Goal: Task Accomplishment & Management: Complete application form

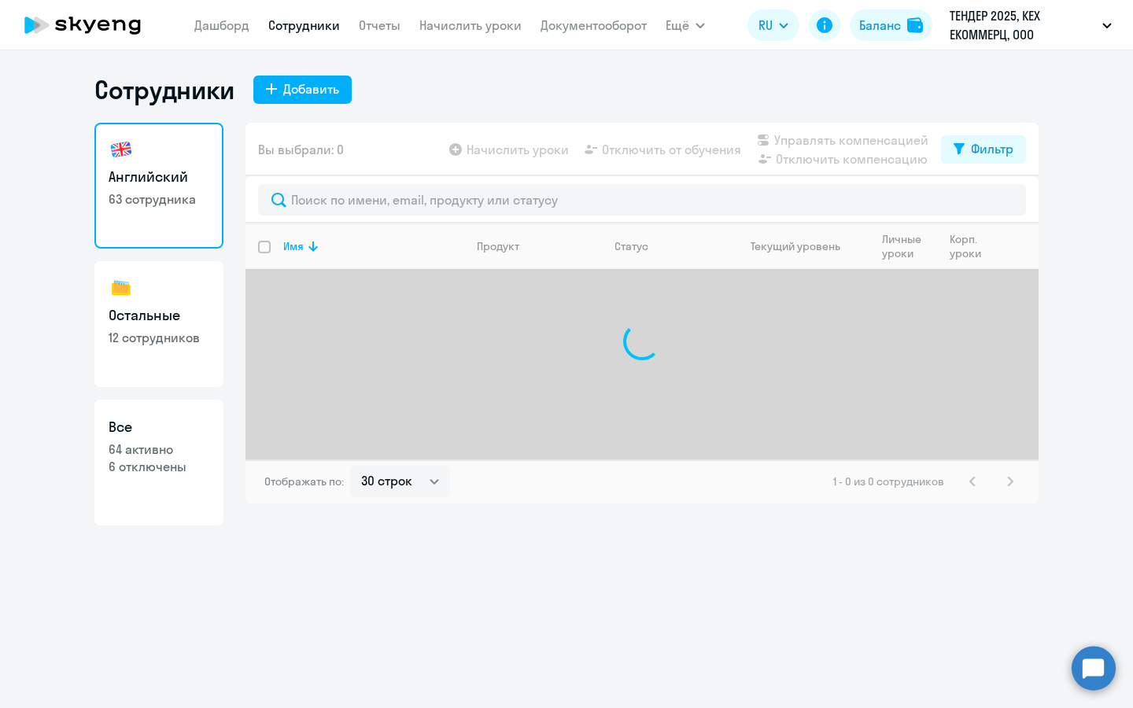
select select "30"
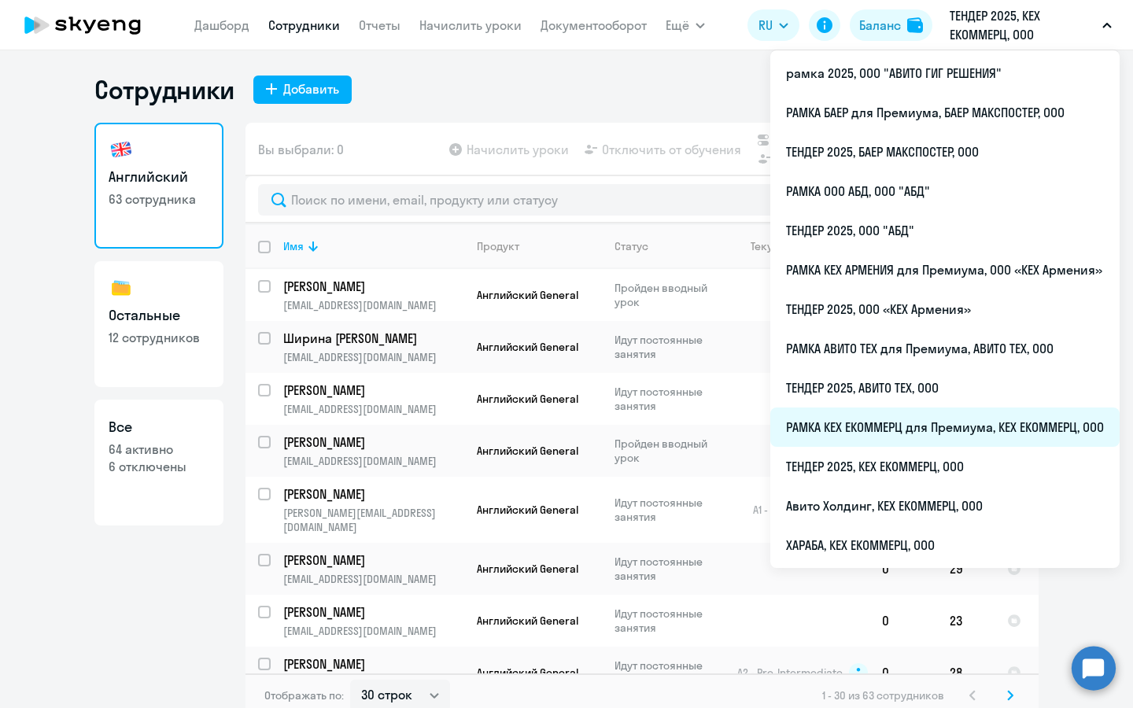
click at [896, 429] on li "РАМКА КЕХ ЕКОММЕРЦ для Премиума, КЕХ ЕКОММЕРЦ, ООО" at bounding box center [944, 427] width 349 height 39
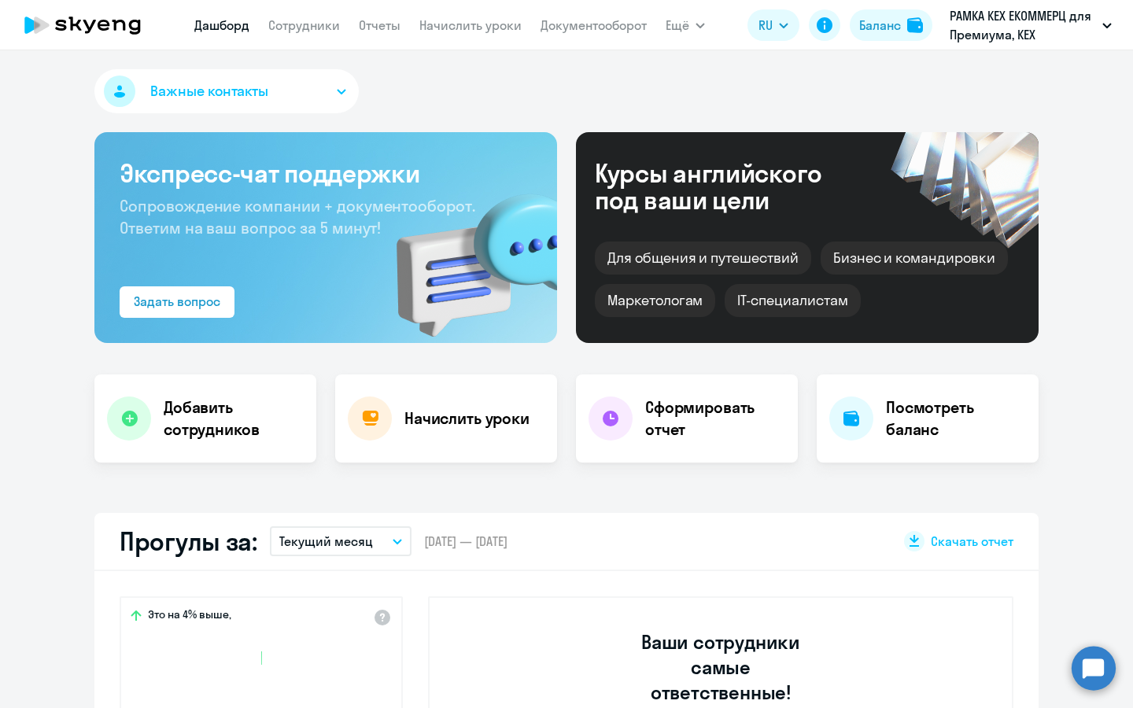
select select "30"
click at [228, 407] on h4 "Добавить сотрудников" at bounding box center [234, 418] width 140 height 44
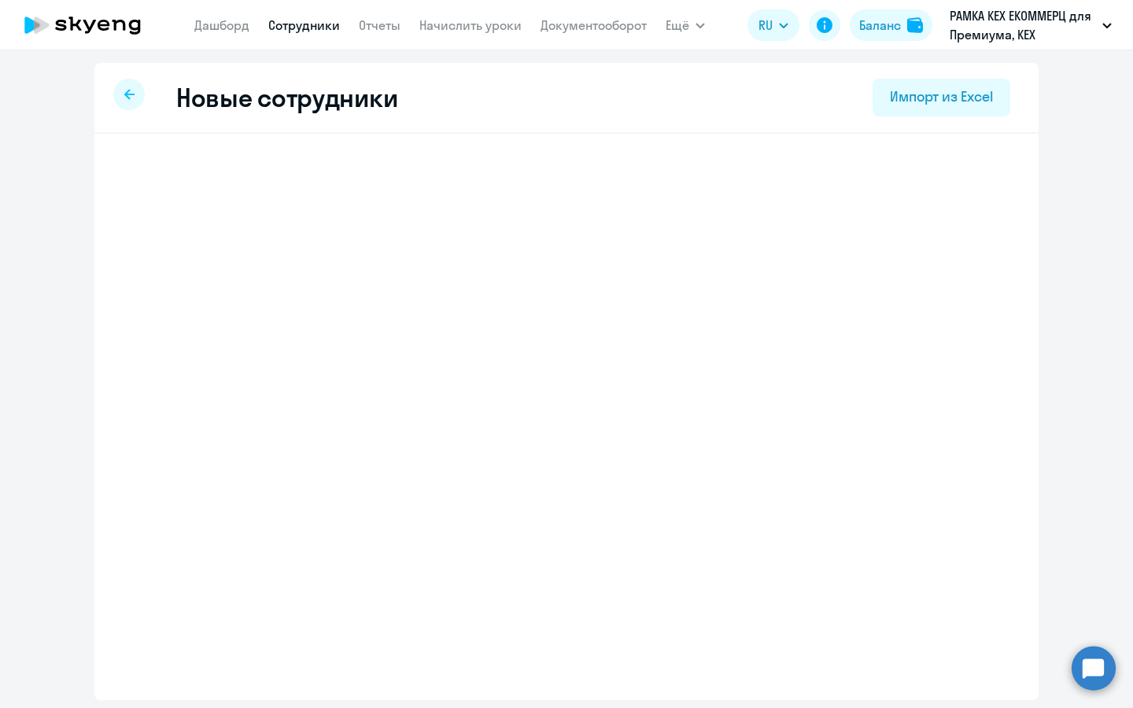
select select "english_adult_not_native_speaker_premium"
select select "3"
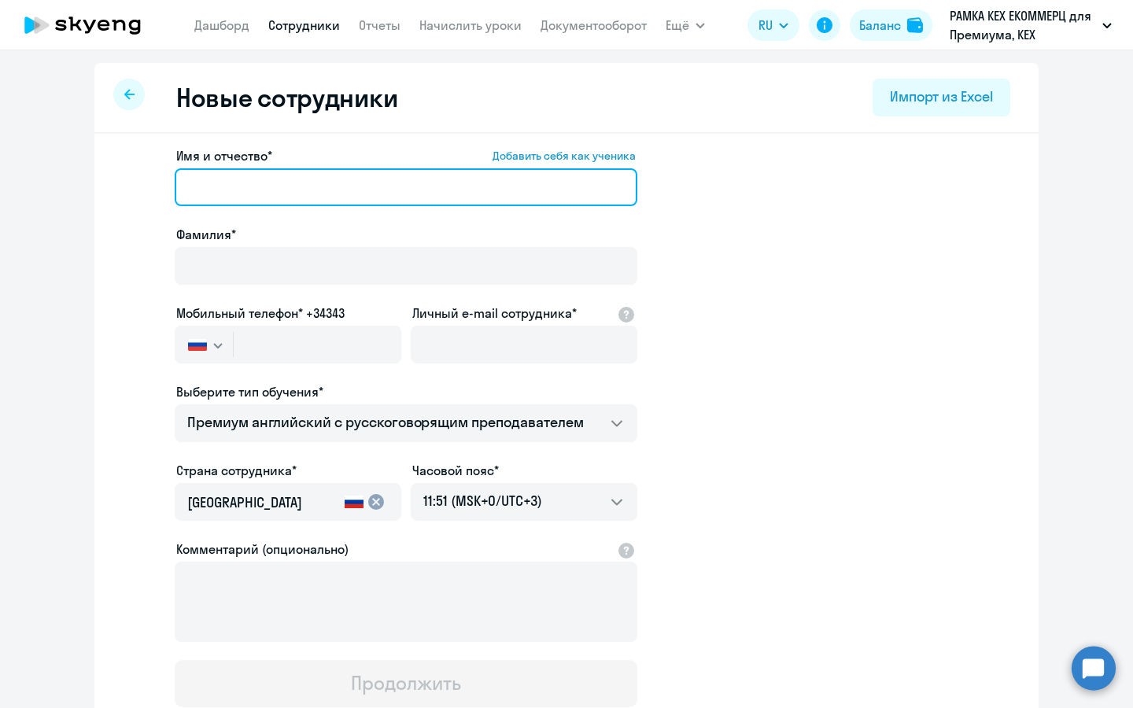
click at [315, 197] on input "Имя и отчество* Добавить себя как ученика" at bounding box center [406, 187] width 463 height 38
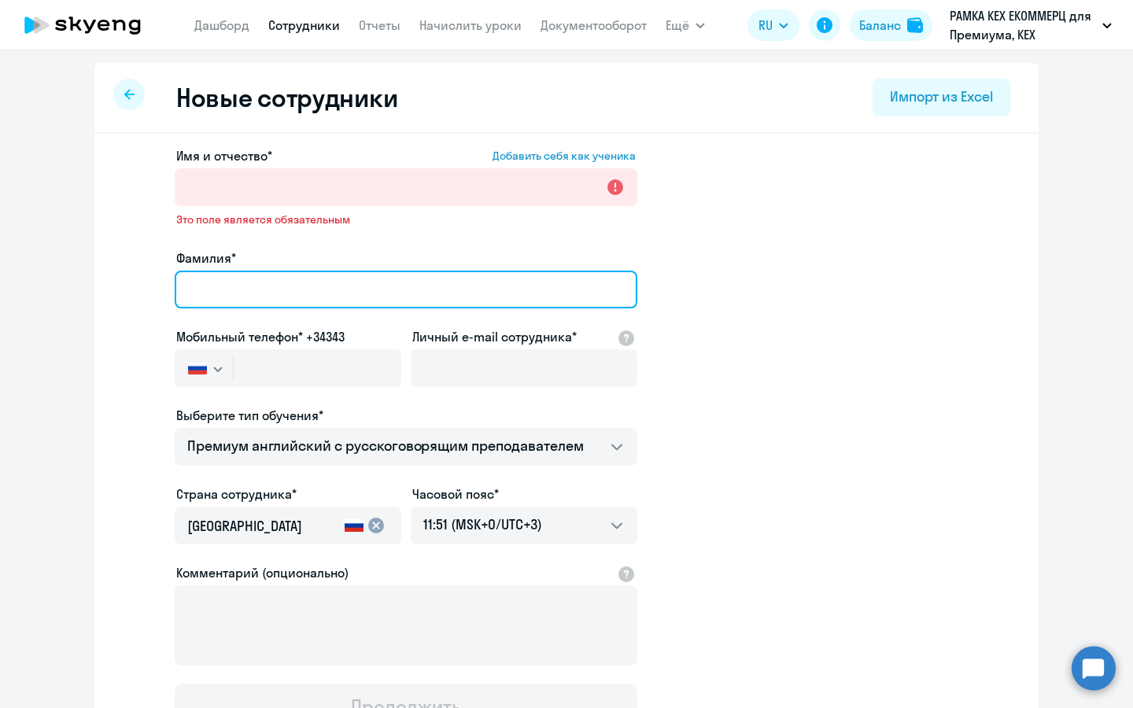
click at [234, 271] on input "Фамилия*" at bounding box center [406, 290] width 463 height 38
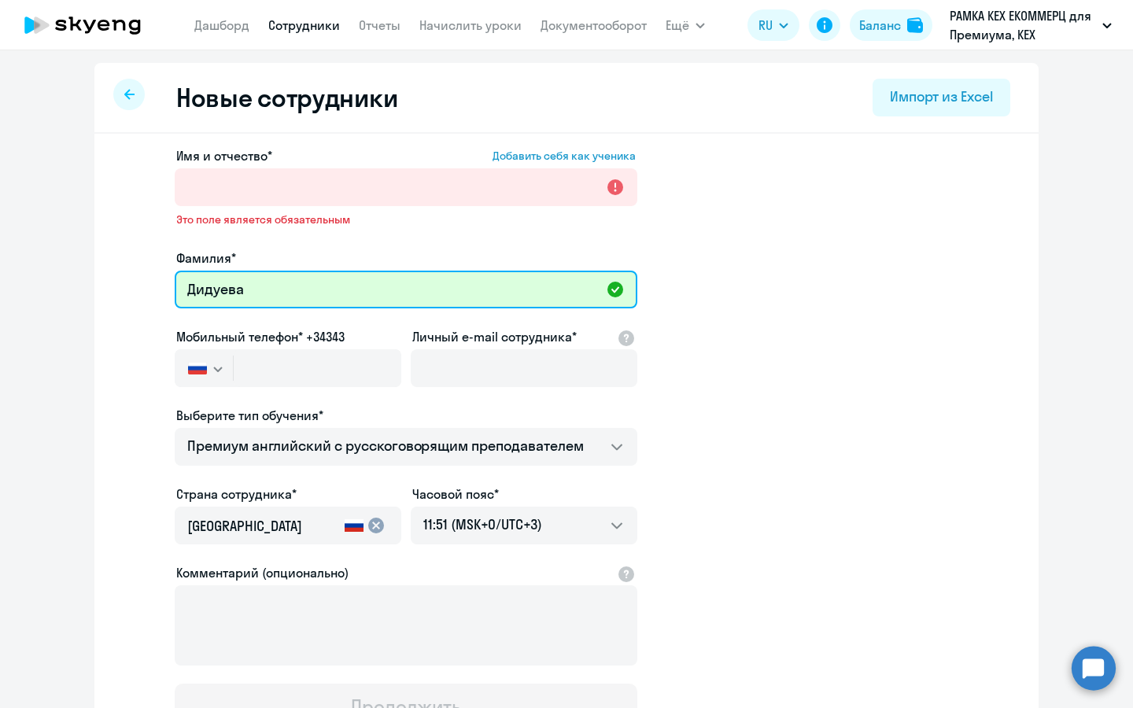
type input "Дидуева"
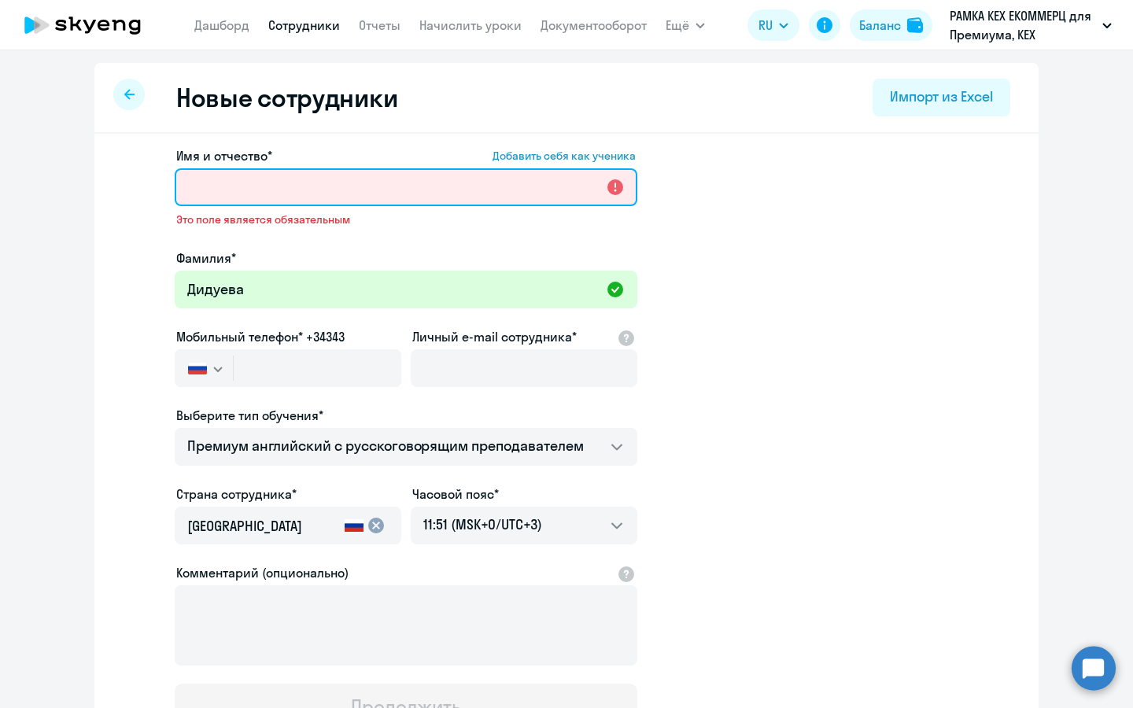
click at [463, 185] on input "Имя и отчество* Добавить себя как ученика" at bounding box center [406, 187] width 463 height 38
paste input "[PERSON_NAME]"
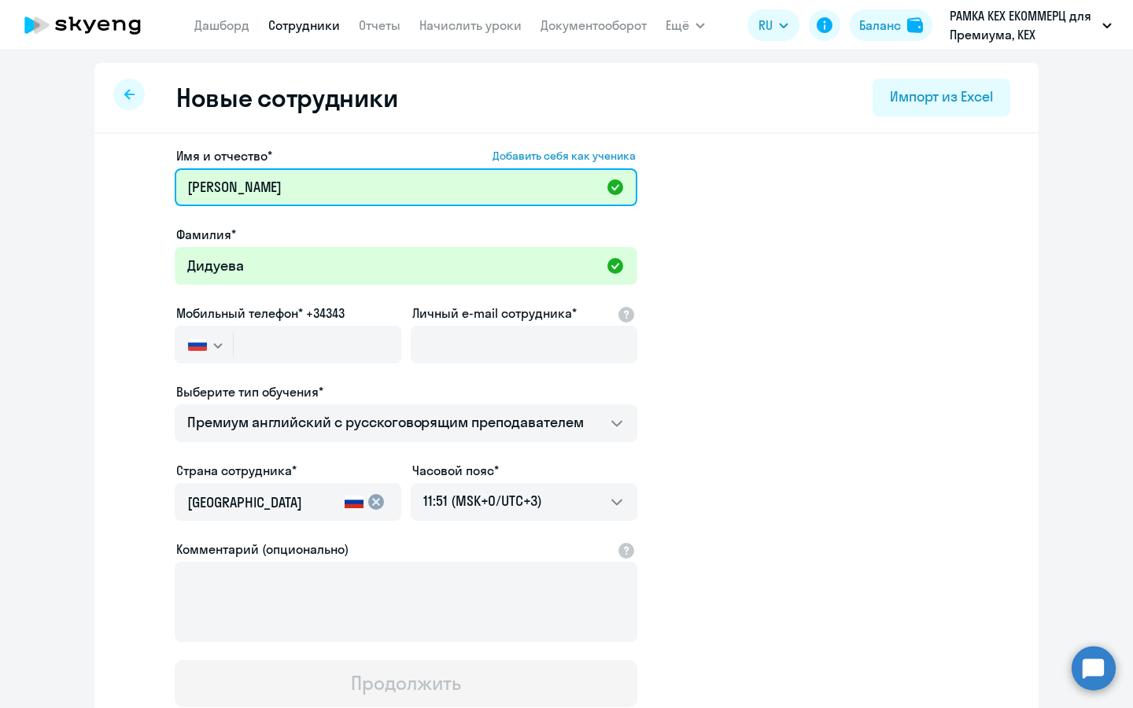
type input "[PERSON_NAME]"
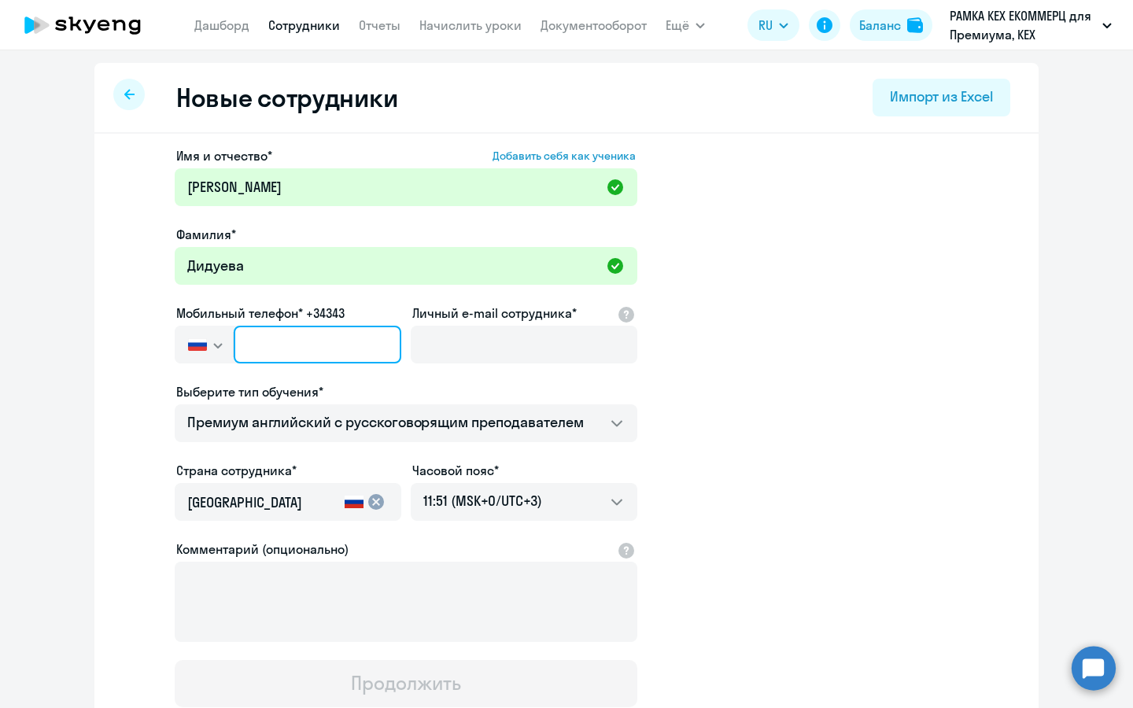
click at [385, 344] on input "text" at bounding box center [318, 345] width 168 height 38
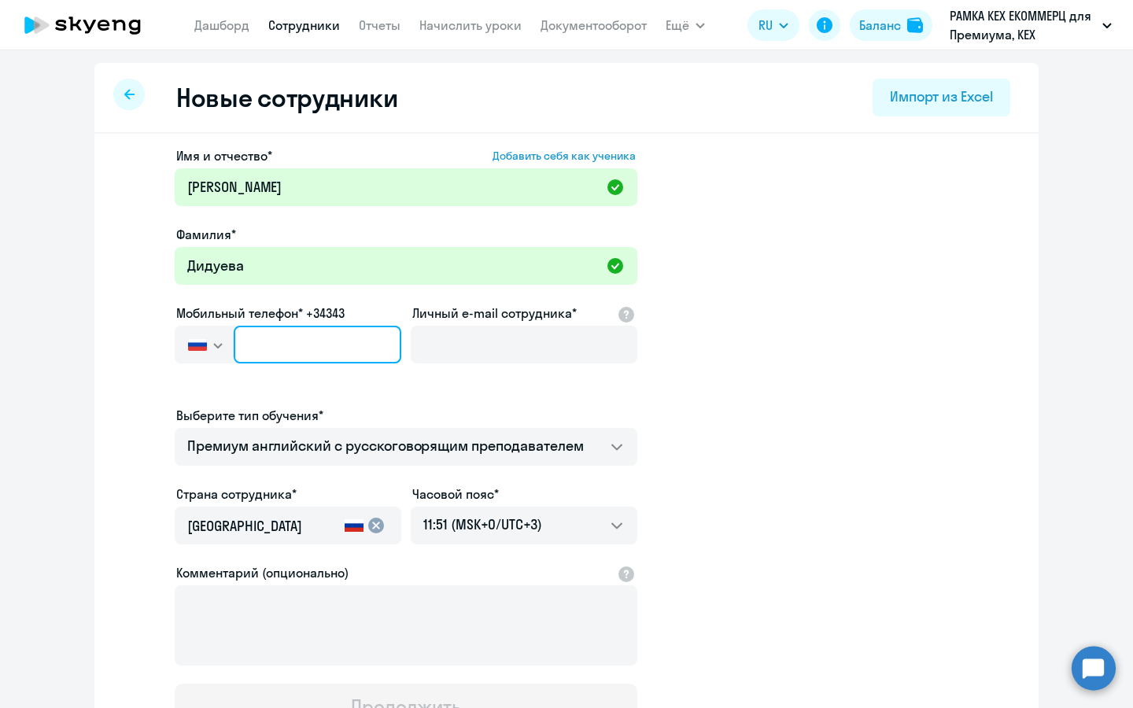
paste input "[PHONE_NUMBER]"
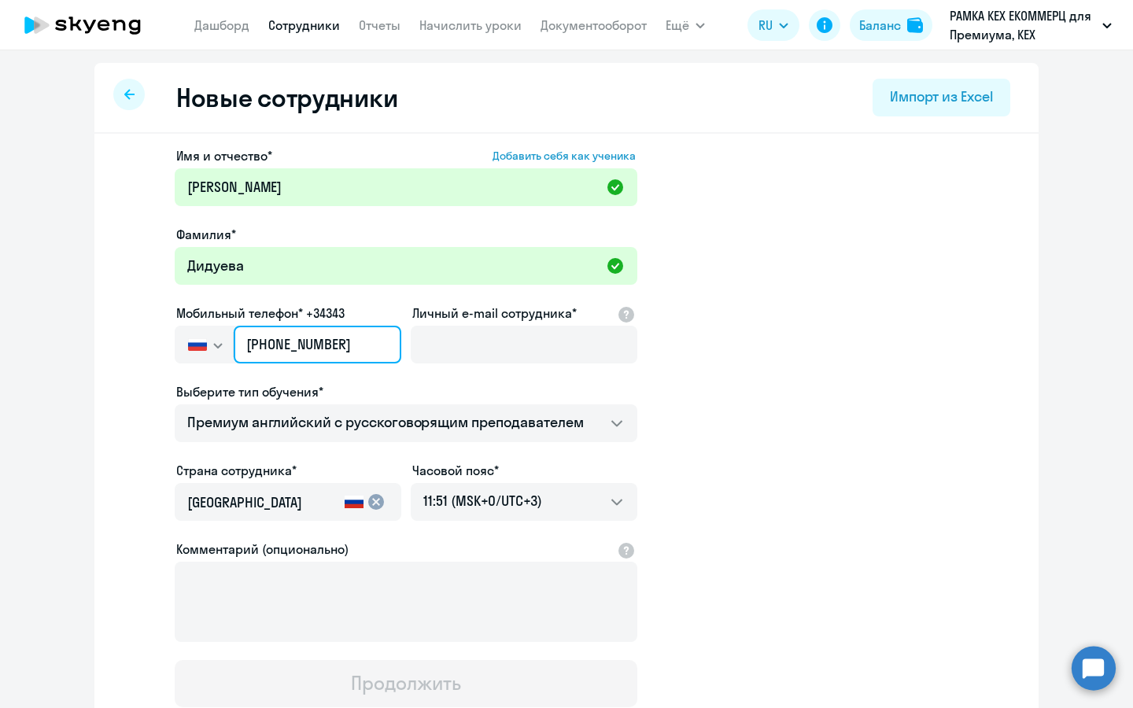
type input "[PHONE_NUMBER]"
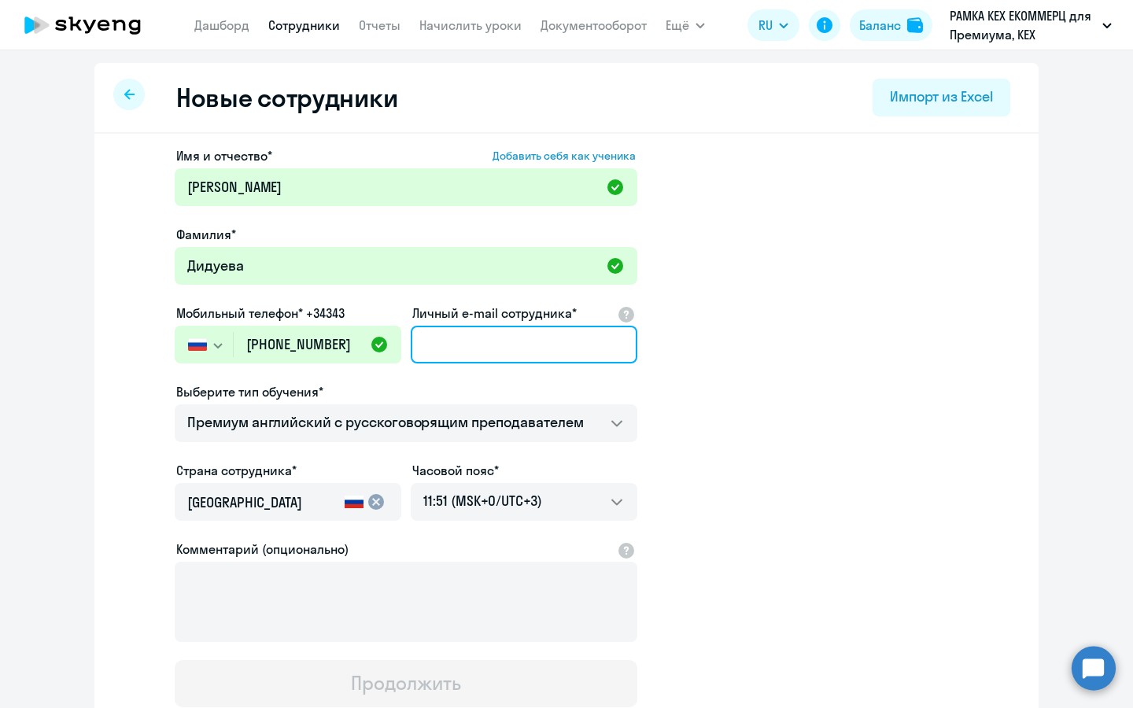
click at [548, 331] on input "Личный e-mail сотрудника*" at bounding box center [524, 345] width 227 height 38
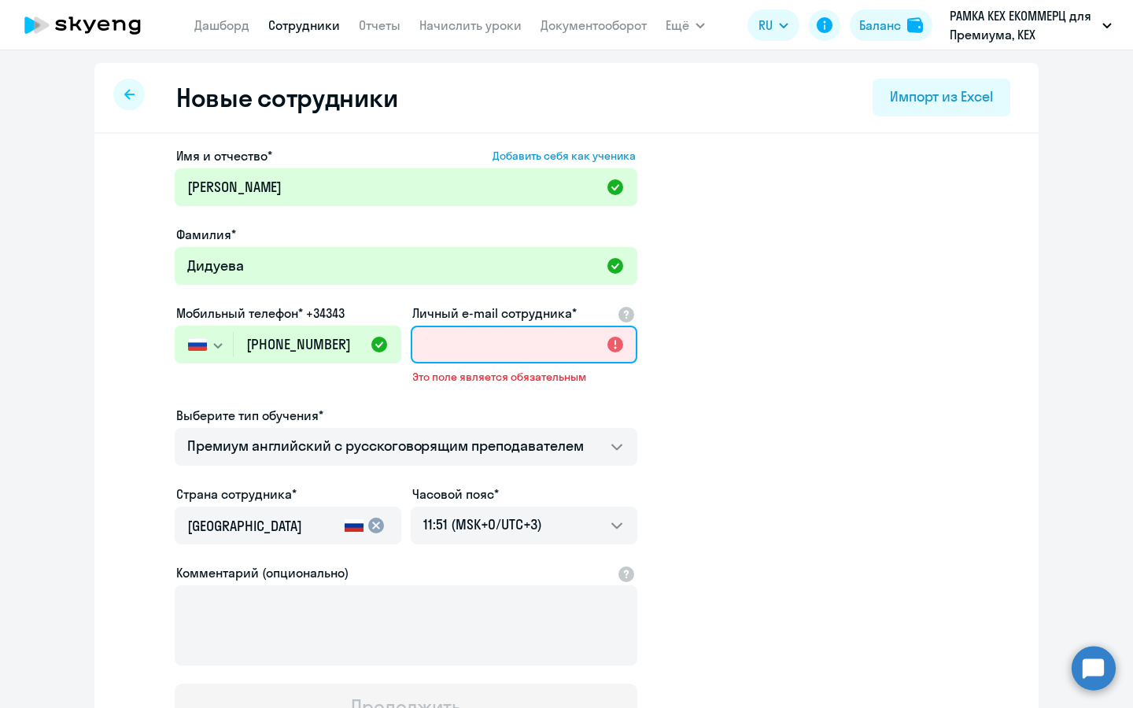
paste input "[EMAIL_ADDRESS][DOMAIN_NAME]"
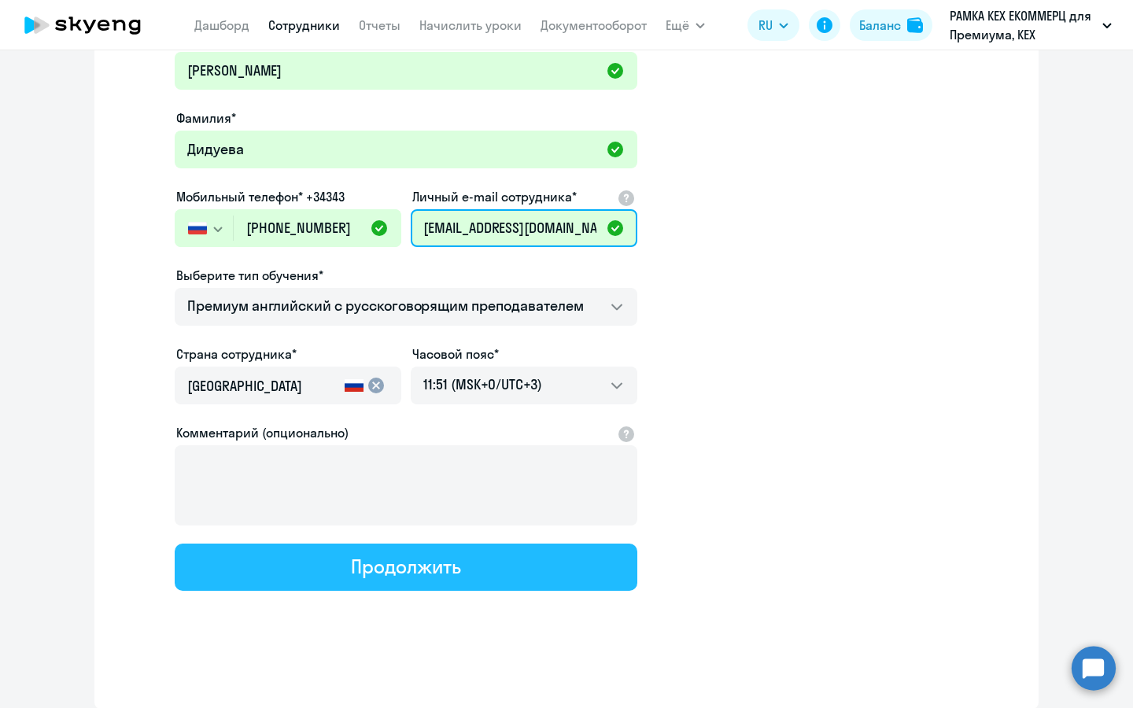
type input "[EMAIL_ADDRESS][DOMAIN_NAME]"
click at [417, 578] on button "Продолжить" at bounding box center [406, 567] width 463 height 47
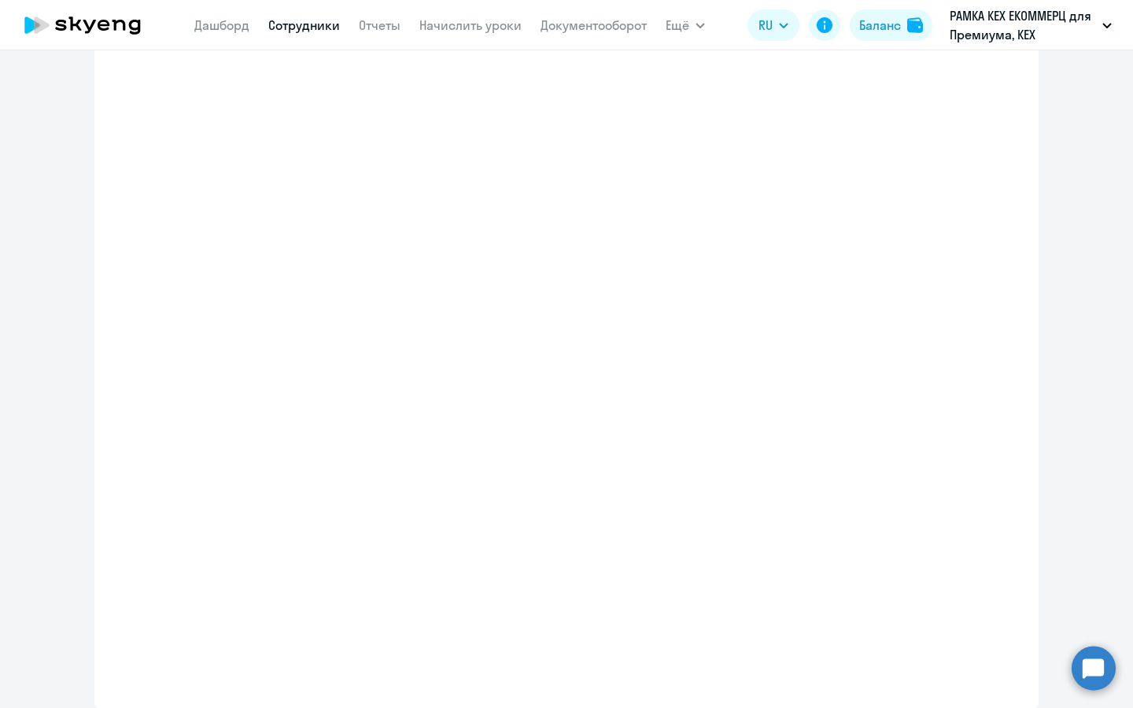
select select "english_adult_not_native_speaker_premium"
select select "3"
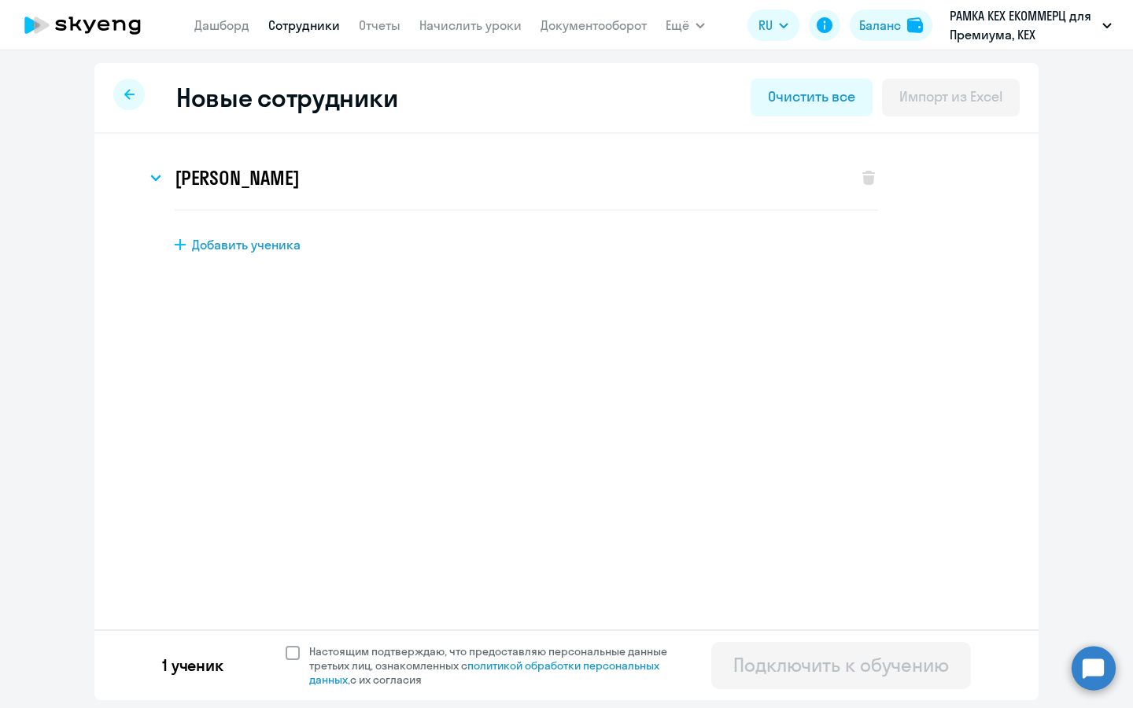
click at [362, 652] on span "Настоящим подтверждаю, что предоставляю персональные данные третьих лиц, ознако…" at bounding box center [497, 665] width 377 height 42
click at [286, 644] on input "Настоящим подтверждаю, что предоставляю персональные данные третьих лиц, ознако…" at bounding box center [285, 644] width 1 height 1
checkbox input "true"
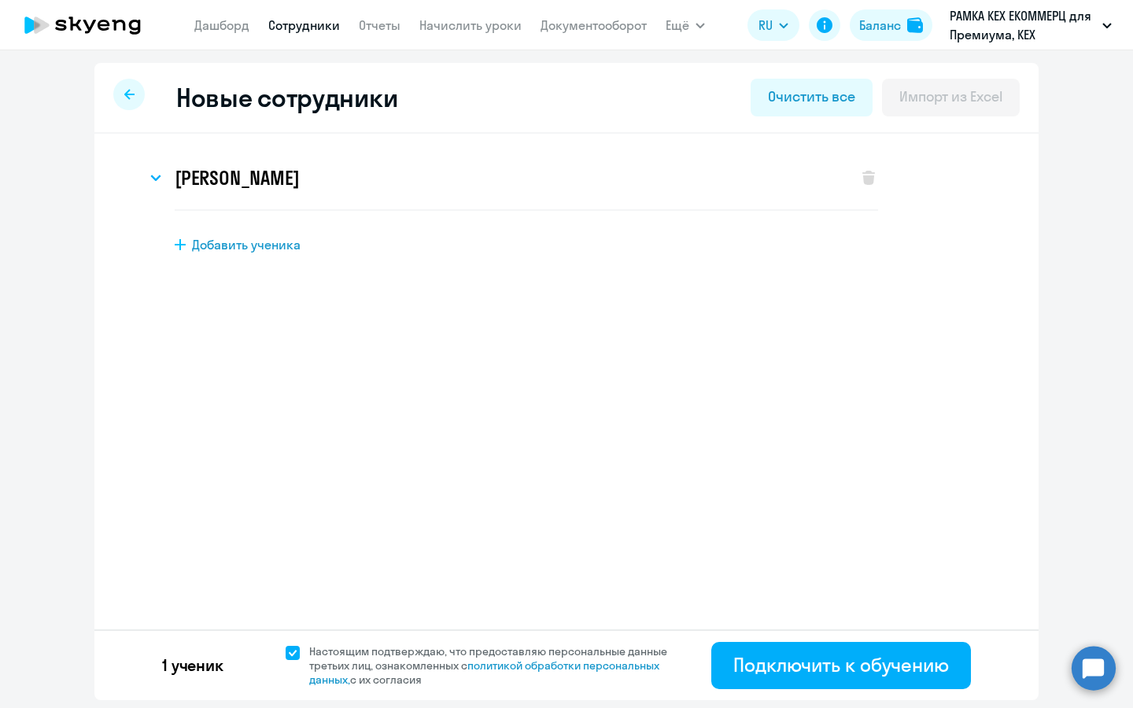
click at [795, 640] on div "1 ученик Настоящим подтверждаю, что предоставляю персональные данные третьих ли…" at bounding box center [566, 664] width 944 height 71
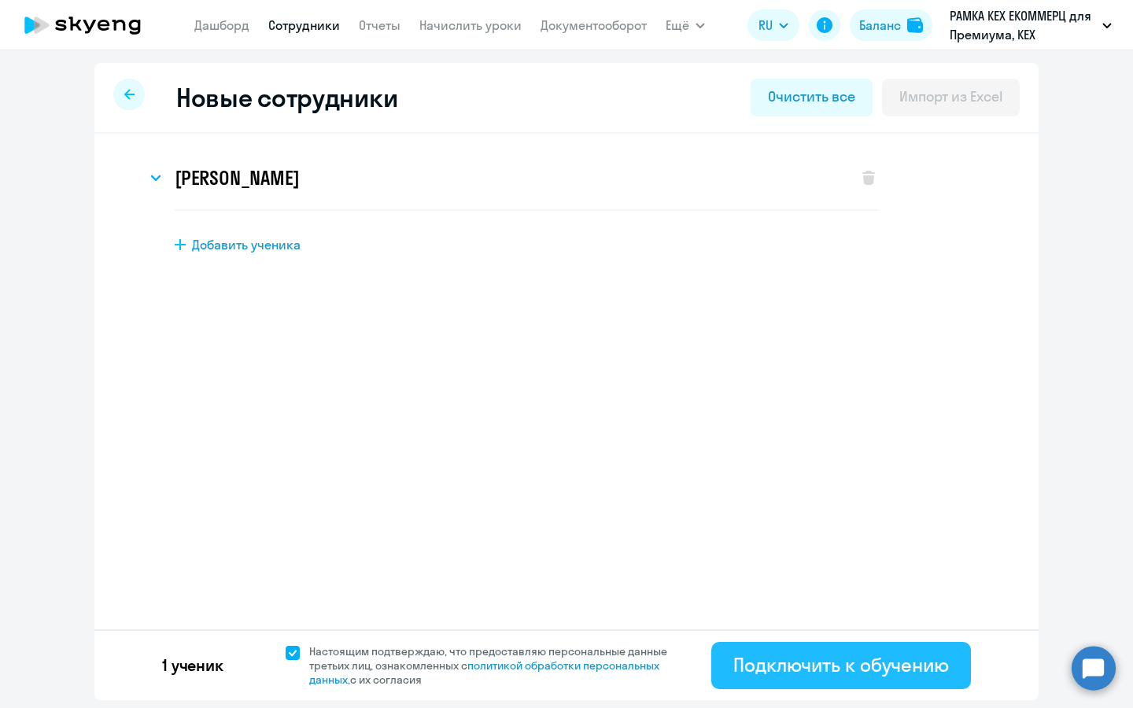
click at [795, 660] on div "Подключить к обучению" at bounding box center [841, 664] width 216 height 25
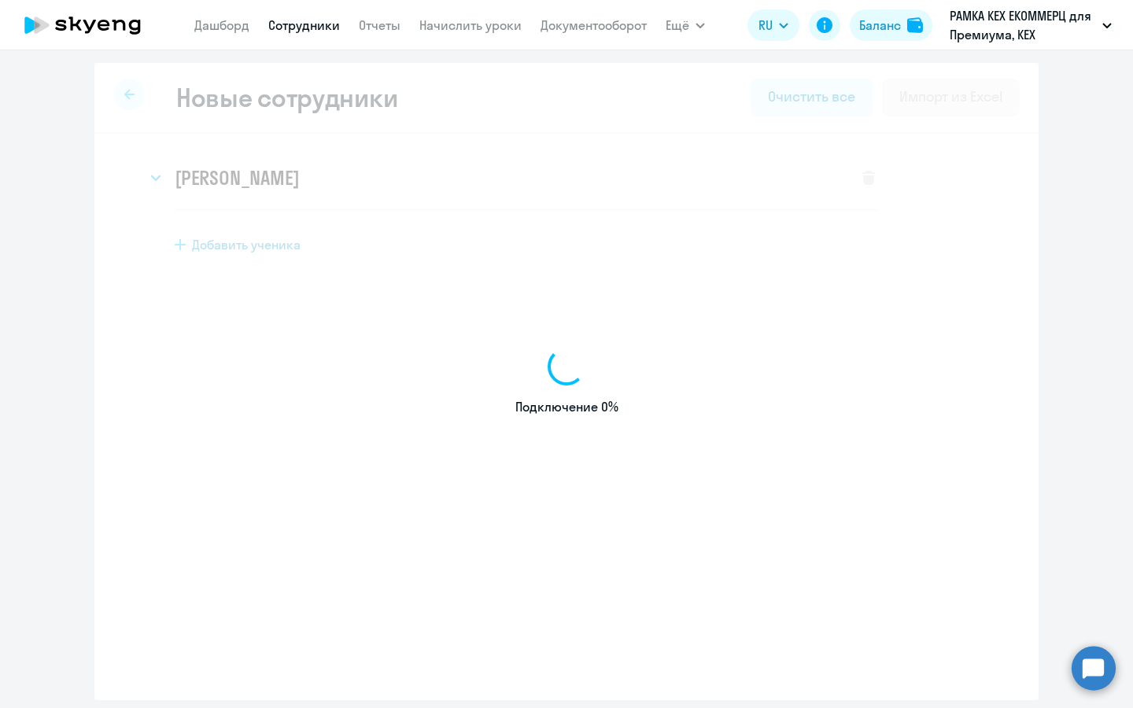
select select "english_adult_not_native_speaker_premium"
select select "3"
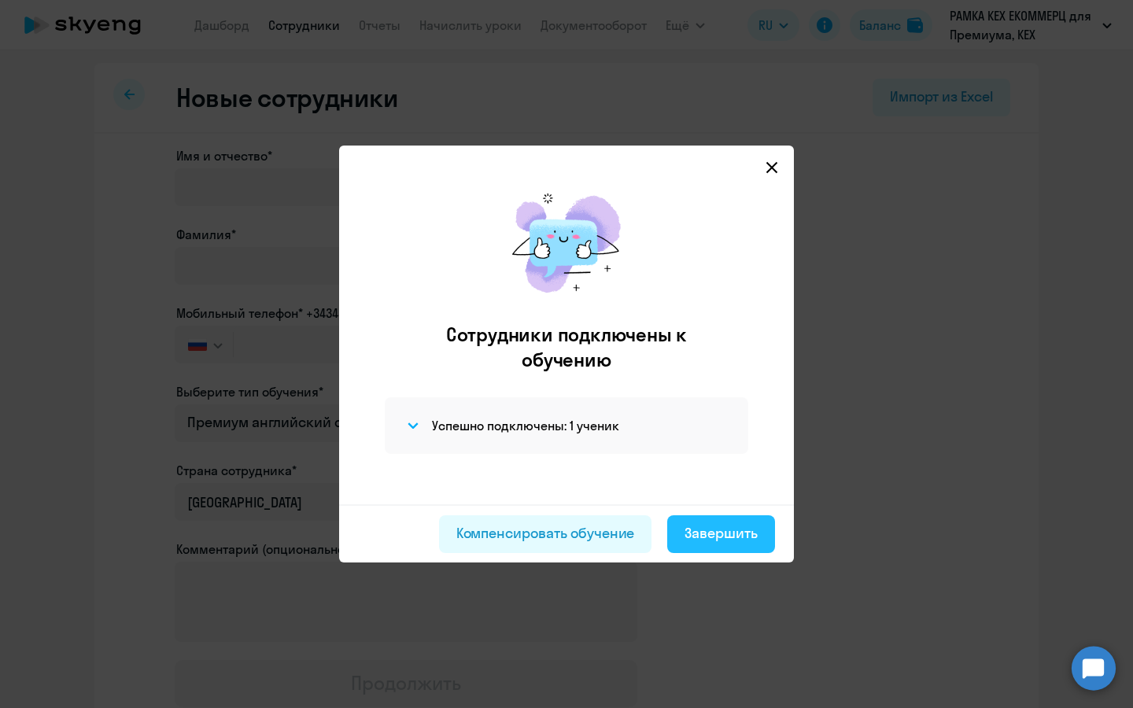
click at [712, 535] on div "Завершить" at bounding box center [720, 533] width 73 height 20
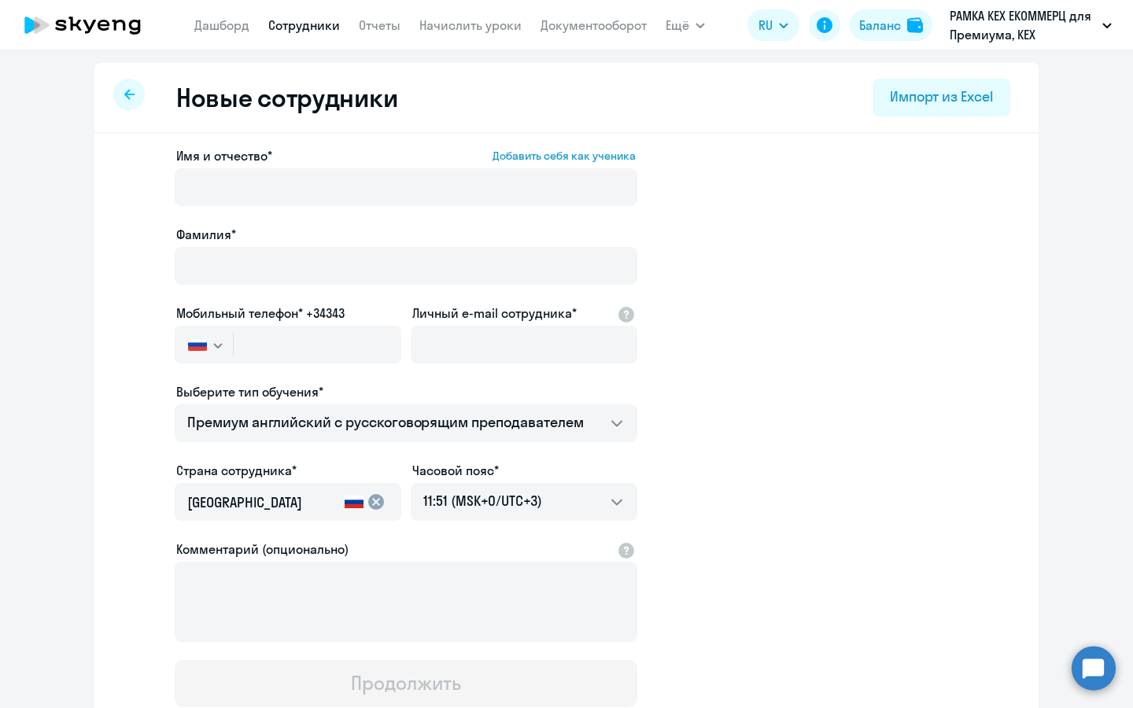
select select "30"
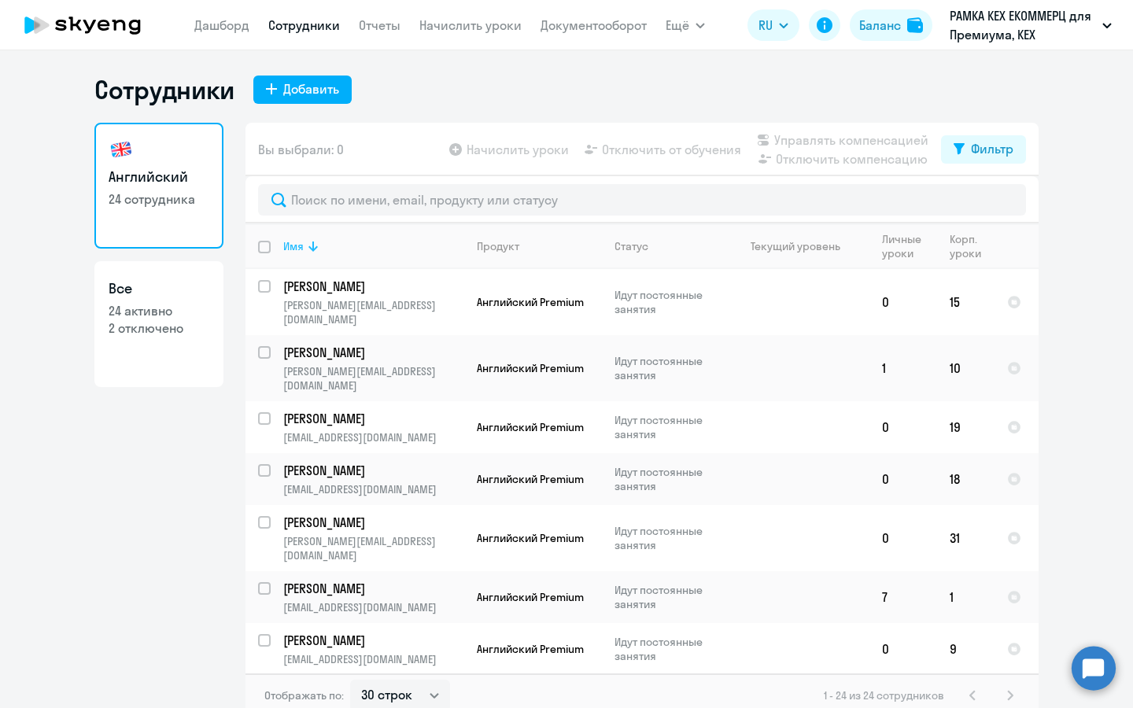
click at [293, 246] on div "Имя" at bounding box center [293, 246] width 20 height 14
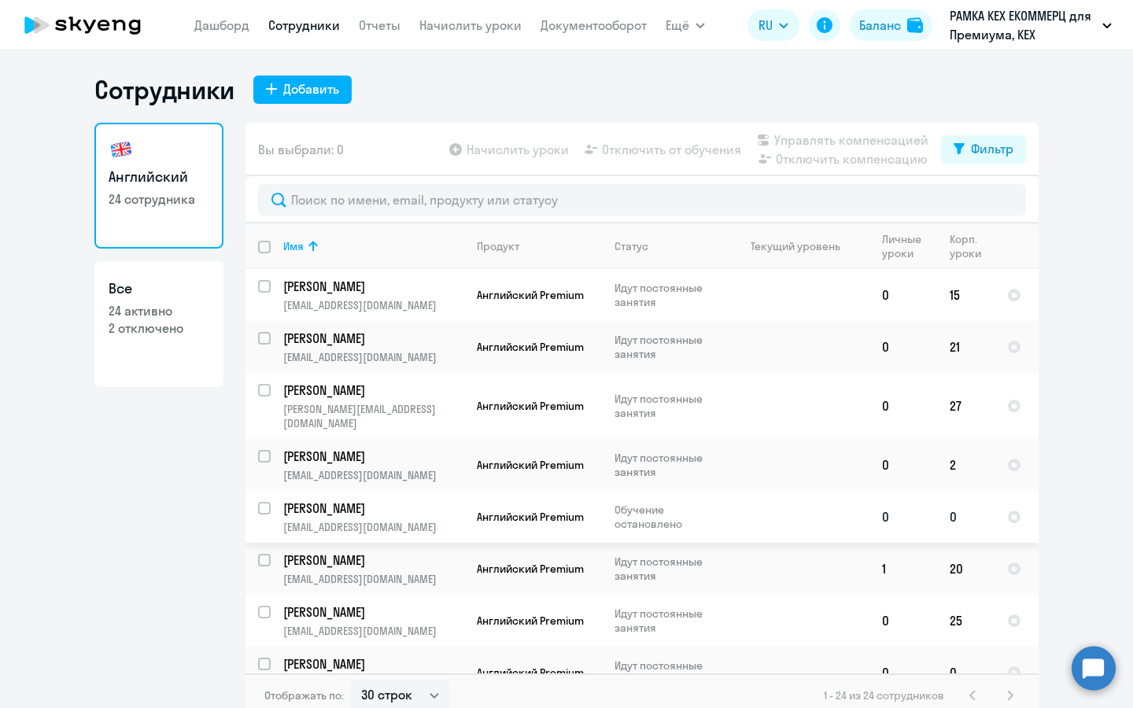
click at [370, 520] on p "[EMAIL_ADDRESS][DOMAIN_NAME]" at bounding box center [373, 527] width 180 height 14
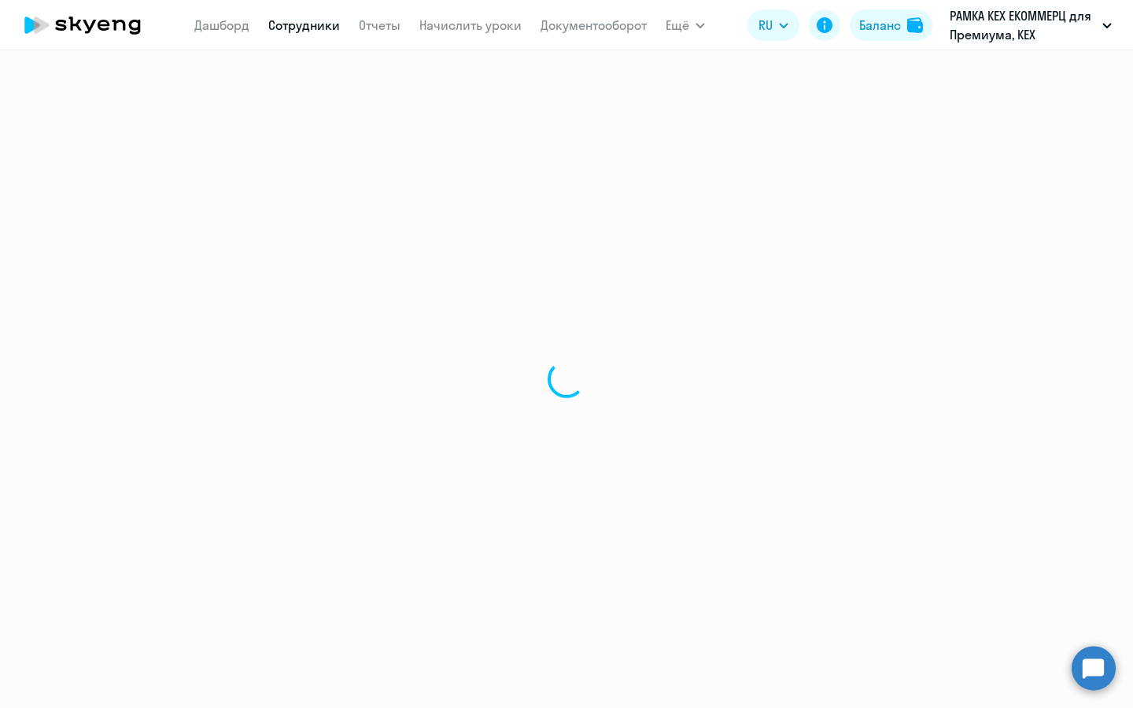
select select "english"
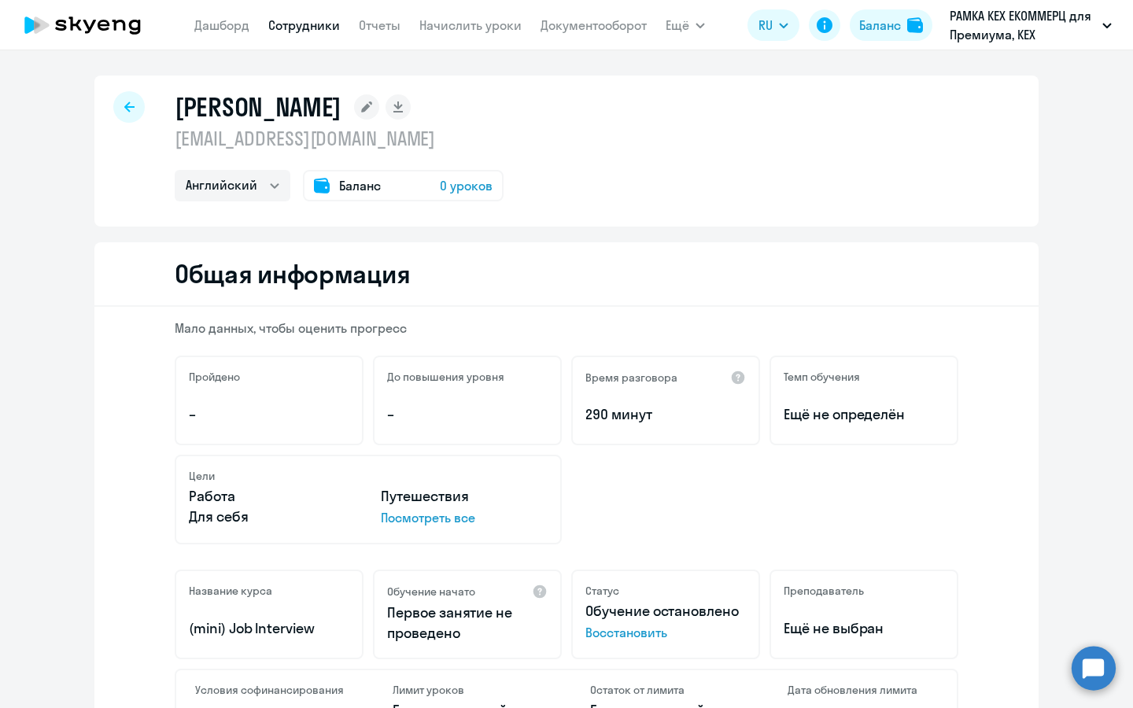
click at [622, 640] on span "Восстановить" at bounding box center [665, 632] width 160 height 19
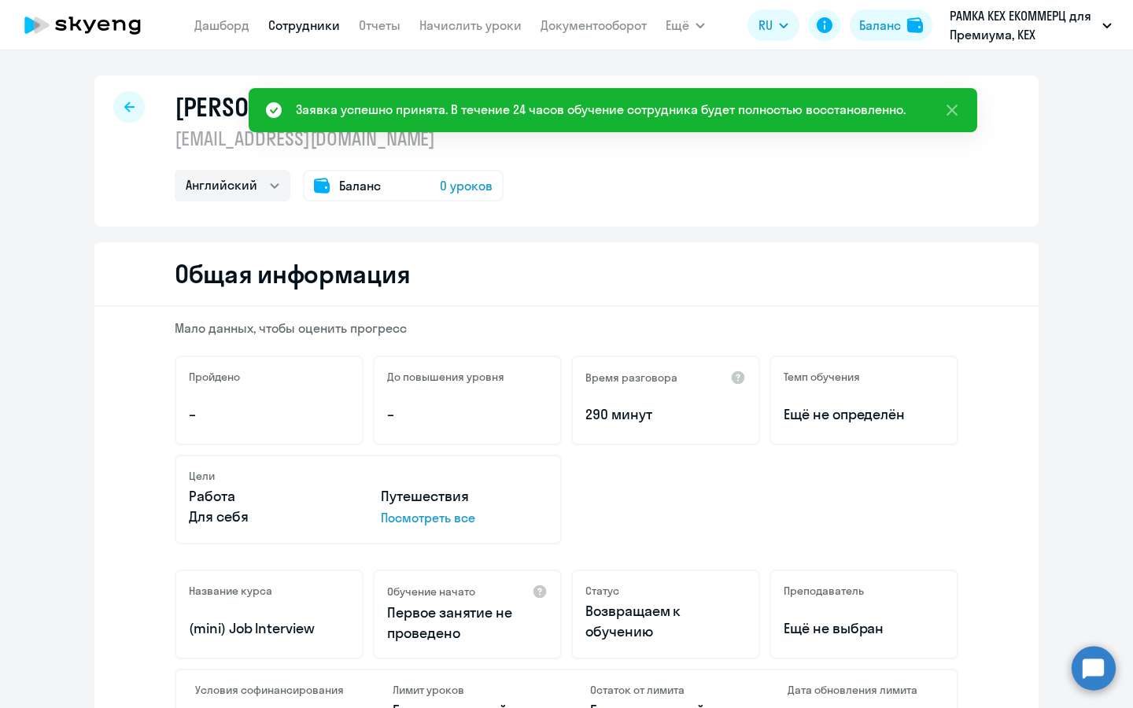
click at [461, 190] on span "0 уроков" at bounding box center [466, 185] width 53 height 19
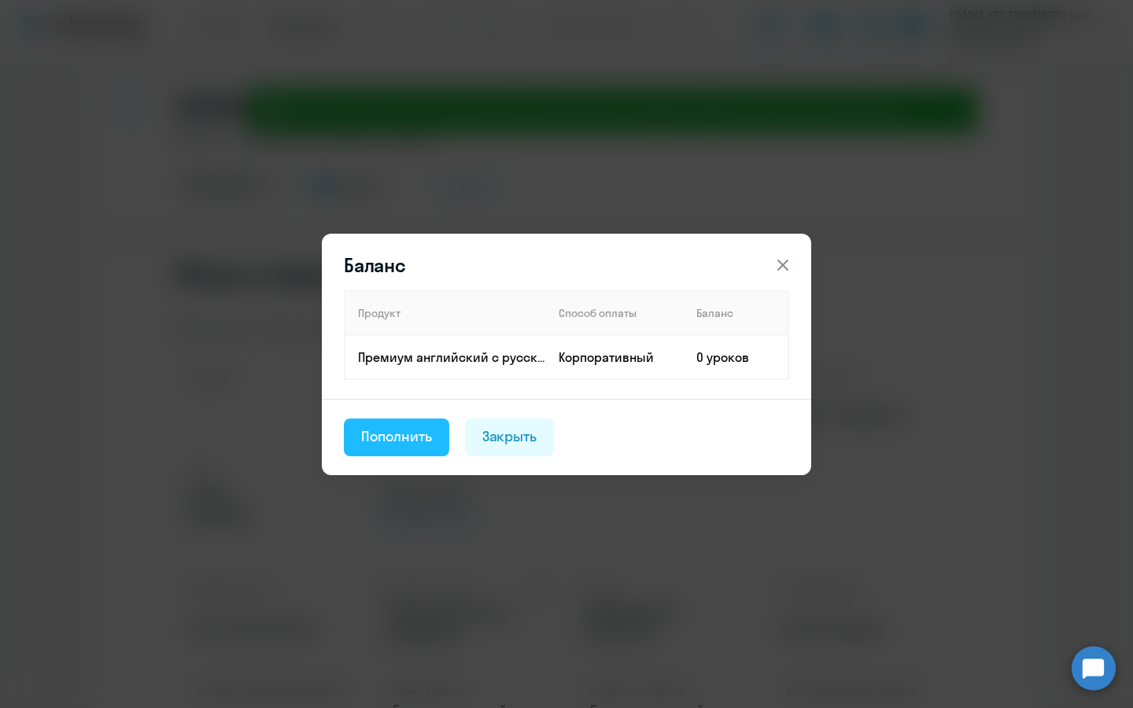
click at [408, 419] on button "Пополнить" at bounding box center [396, 438] width 105 height 38
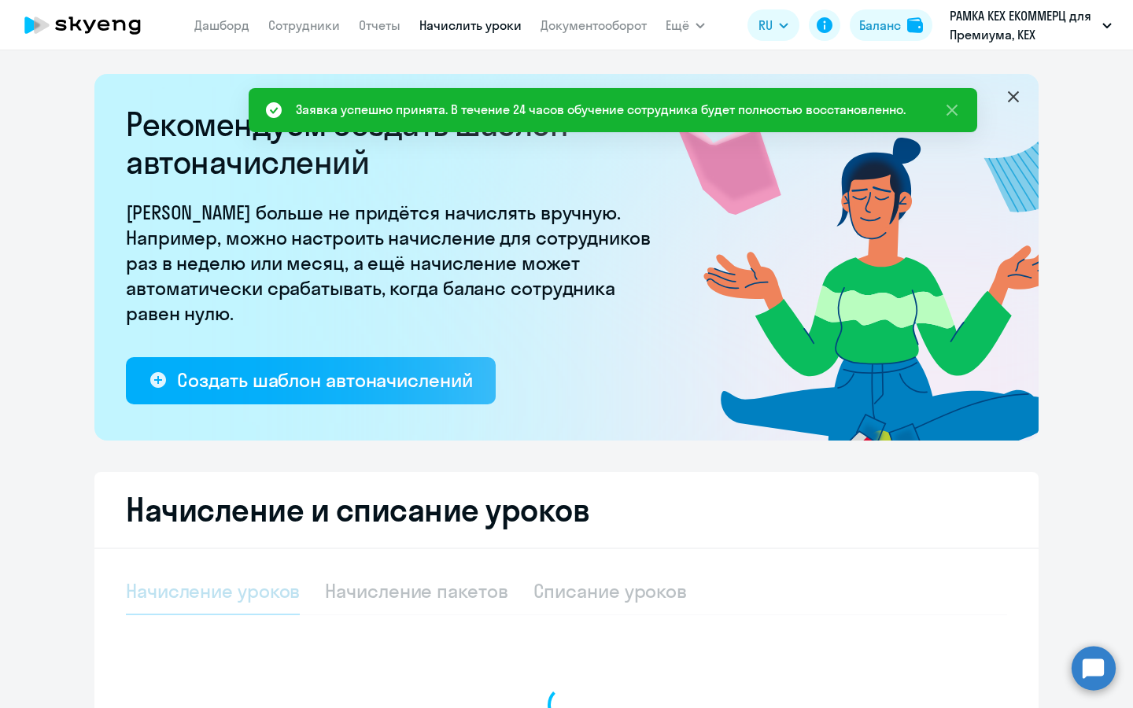
select select "10"
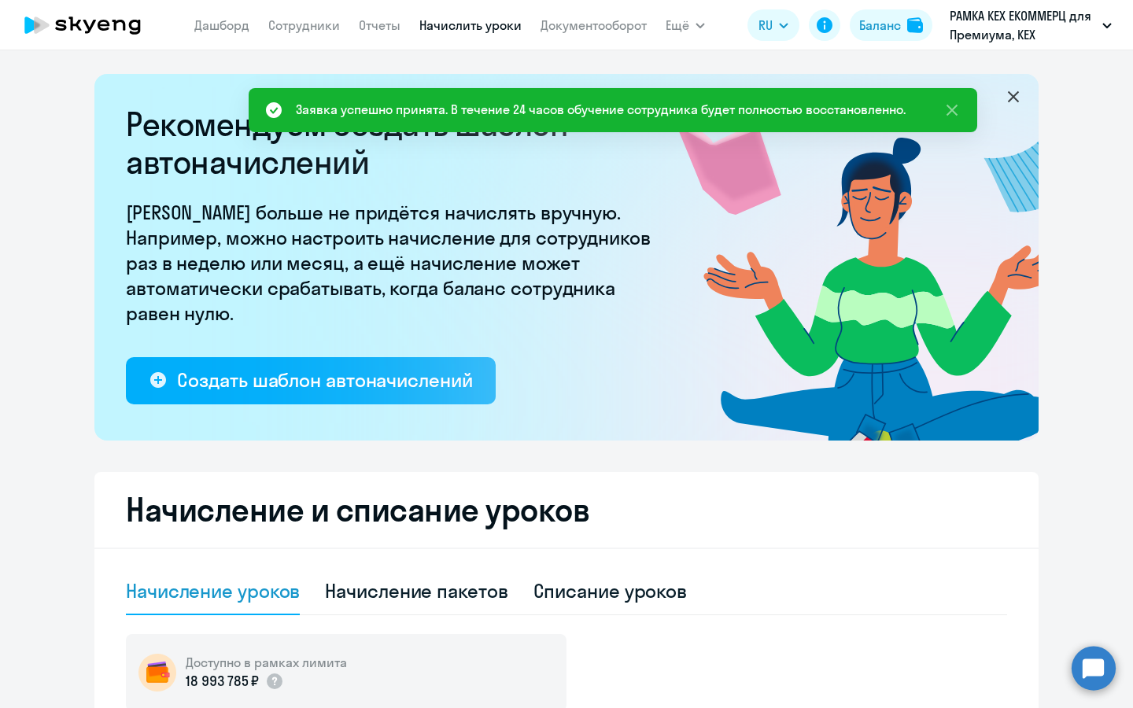
scroll to position [385, 0]
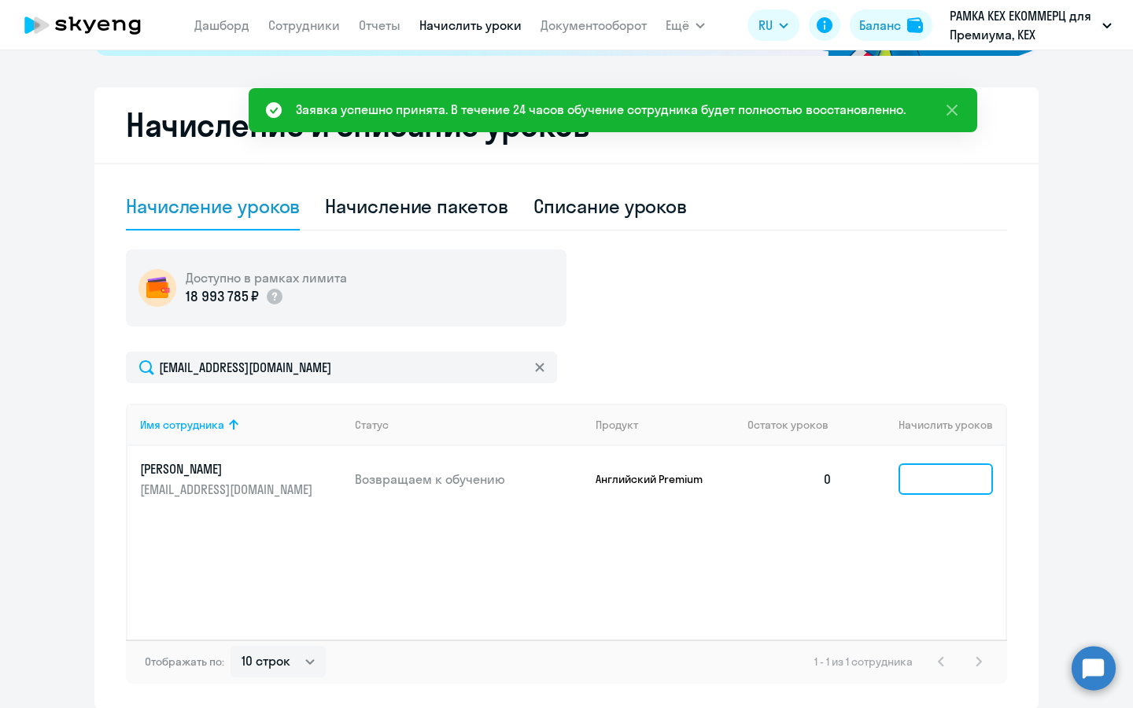
click at [914, 474] on input at bounding box center [945, 478] width 94 height 31
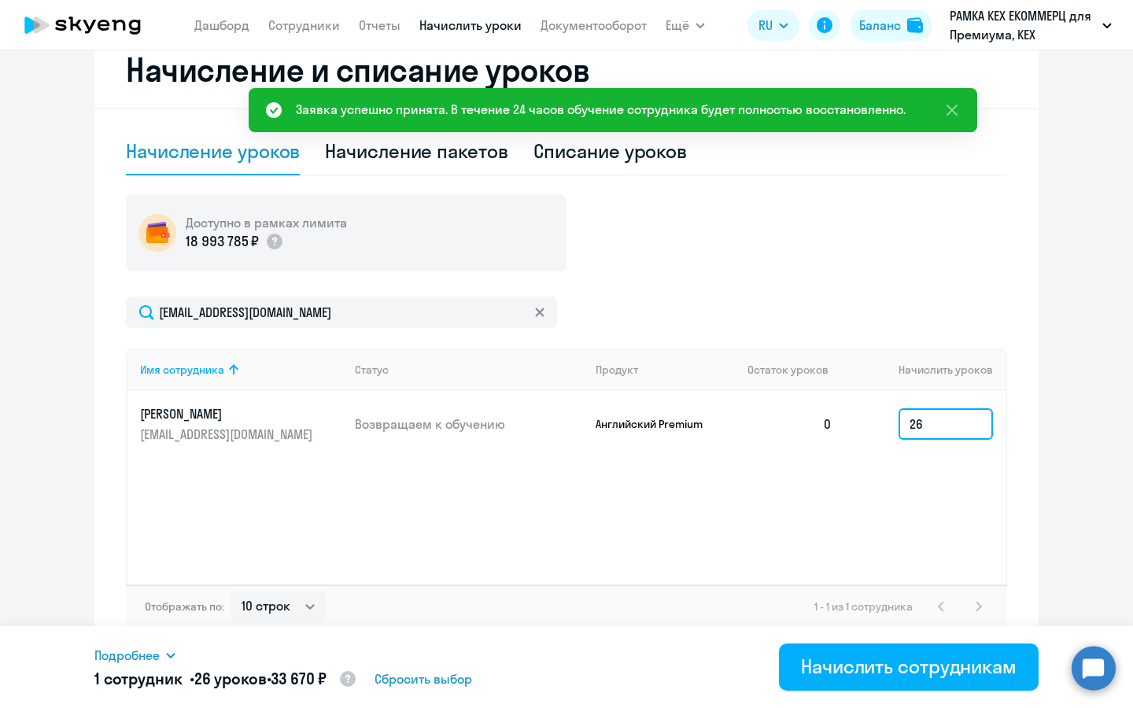
scroll to position [443, 0]
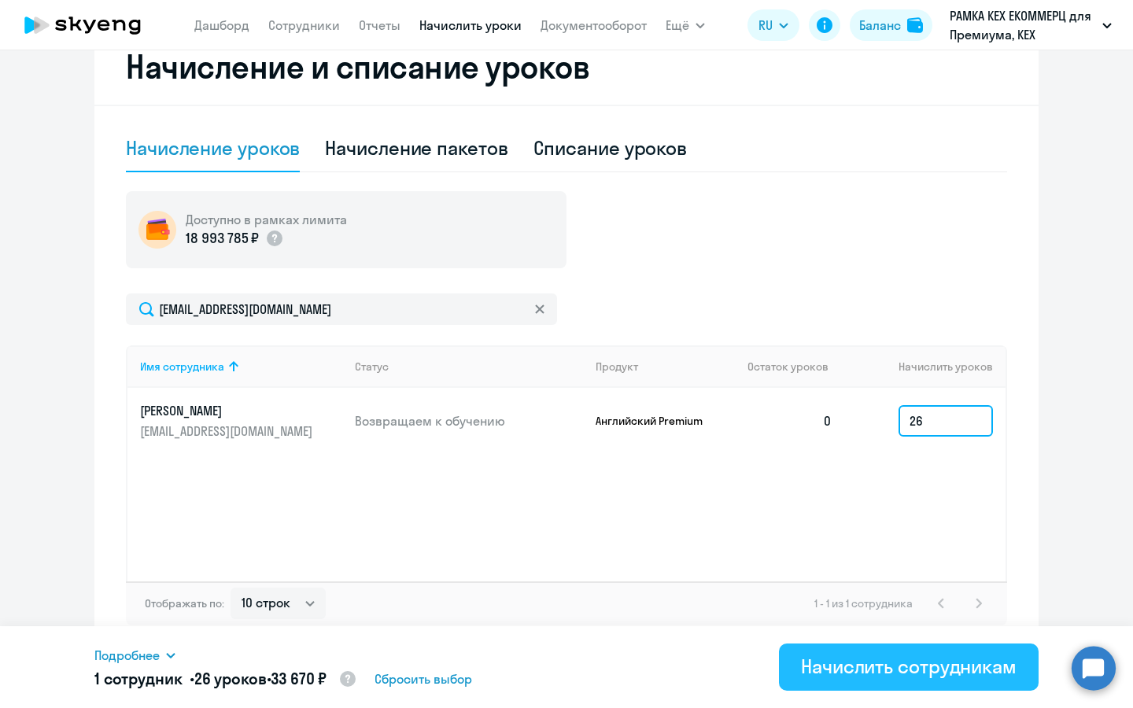
type input "26"
click at [927, 662] on div "Начислить сотрудникам" at bounding box center [909, 666] width 216 height 25
